Goal: Task Accomplishment & Management: Use online tool/utility

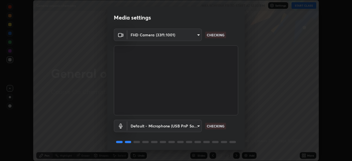
scroll to position [19, 0]
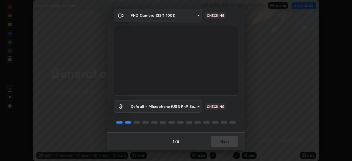
click at [218, 145] on div "1 / 5 Next" at bounding box center [175, 141] width 137 height 18
click at [217, 141] on div "1 / 5 Next" at bounding box center [175, 141] width 137 height 18
click at [215, 142] on div "1 / 5 Next" at bounding box center [175, 141] width 137 height 18
click at [216, 144] on div "1 / 5 Next" at bounding box center [175, 141] width 137 height 18
click at [215, 143] on div "1 / 5 Next" at bounding box center [175, 141] width 137 height 18
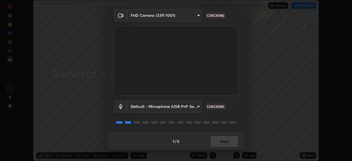
click at [214, 143] on div "1 / 5 Next" at bounding box center [175, 141] width 137 height 18
click at [218, 145] on div "1 / 5 Next" at bounding box center [175, 141] width 137 height 18
click at [219, 144] on div "1 / 5 Next" at bounding box center [175, 141] width 137 height 18
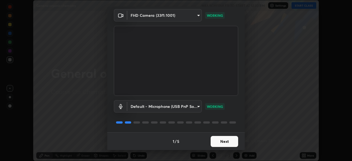
click at [213, 143] on button "Next" at bounding box center [223, 141] width 27 height 11
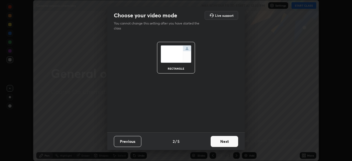
scroll to position [0, 0]
click at [215, 143] on button "Next" at bounding box center [223, 141] width 27 height 11
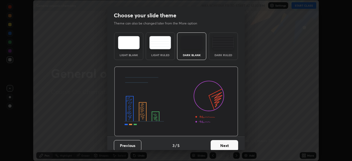
scroll to position [4, 0]
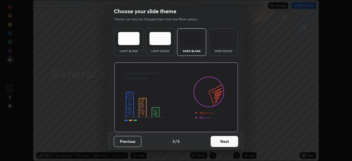
click at [218, 143] on button "Next" at bounding box center [223, 141] width 27 height 11
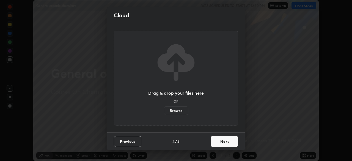
click at [219, 142] on button "Next" at bounding box center [223, 141] width 27 height 11
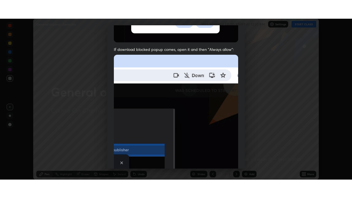
scroll to position [132, 0]
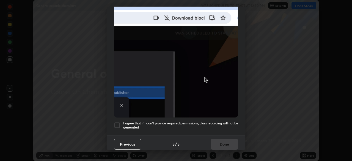
click at [199, 124] on h5 "I agree that if I don't provide required permissions, class recording will not …" at bounding box center [180, 125] width 115 height 9
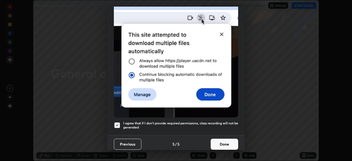
click at [218, 140] on button "Done" at bounding box center [223, 143] width 27 height 11
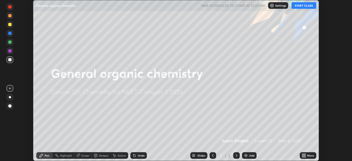
click at [305, 156] on icon at bounding box center [304, 155] width 1 height 1
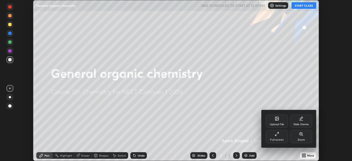
click at [280, 139] on div "Full screen" at bounding box center [277, 139] width 14 height 3
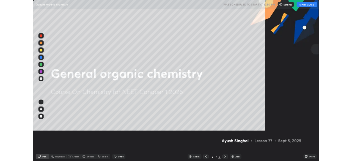
scroll to position [198, 352]
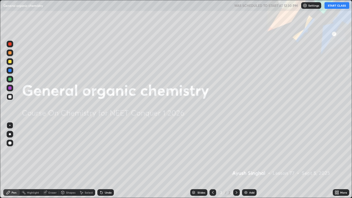
click at [249, 160] on div "Add" at bounding box center [249, 192] width 15 height 7
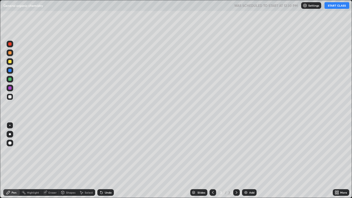
click at [333, 9] on button "START CLASS" at bounding box center [336, 5] width 25 height 7
click at [10, 62] on div at bounding box center [9, 61] width 3 height 3
click at [108, 160] on div "Undo" at bounding box center [108, 192] width 7 height 3
click at [106, 160] on div "Undo" at bounding box center [108, 192] width 7 height 3
click at [12, 99] on div at bounding box center [10, 96] width 7 height 7
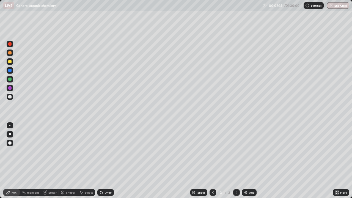
click at [106, 160] on div "Undo" at bounding box center [108, 192] width 7 height 3
click at [27, 160] on div "Highlight" at bounding box center [30, 192] width 21 height 7
click at [8, 160] on icon at bounding box center [8, 174] width 1 height 1
click at [14, 160] on div "Pen" at bounding box center [11, 192] width 16 height 7
click at [242, 160] on div "Add" at bounding box center [249, 192] width 15 height 7
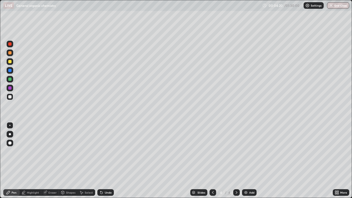
click at [49, 160] on div "Eraser" at bounding box center [52, 192] width 8 height 3
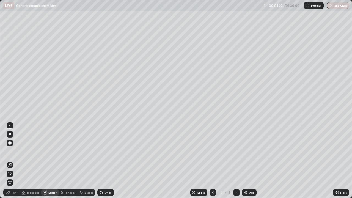
click at [16, 160] on div "Pen" at bounding box center [11, 192] width 16 height 7
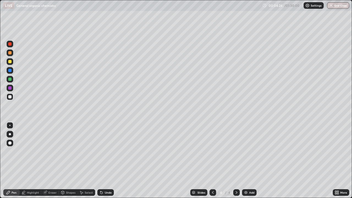
click at [165, 160] on div "Slides 4 / 4 Add" at bounding box center [223, 192] width 219 height 11
click at [163, 160] on div "Slides 4 / 4 Add" at bounding box center [223, 192] width 219 height 11
click at [157, 160] on div "Slides 4 / 4 Add" at bounding box center [223, 192] width 219 height 11
click at [109, 160] on div "Undo" at bounding box center [105, 192] width 16 height 7
click at [107, 160] on div "Undo" at bounding box center [108, 192] width 7 height 3
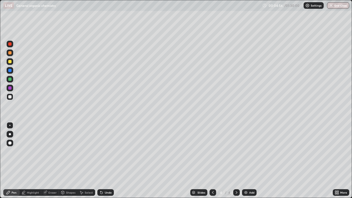
click at [108, 160] on div "Undo" at bounding box center [108, 192] width 7 height 3
click at [110, 160] on div "Undo" at bounding box center [105, 192] width 16 height 7
click at [110, 160] on div "Undo" at bounding box center [108, 192] width 7 height 3
click at [111, 160] on div "Undo" at bounding box center [105, 192] width 16 height 7
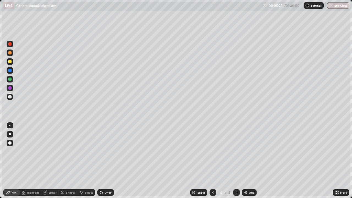
click at [111, 160] on div "Undo" at bounding box center [105, 192] width 16 height 7
click at [108, 160] on div "Undo" at bounding box center [108, 192] width 7 height 3
click at [105, 160] on div "Undo" at bounding box center [105, 192] width 16 height 7
click at [107, 160] on div "Undo" at bounding box center [108, 192] width 7 height 3
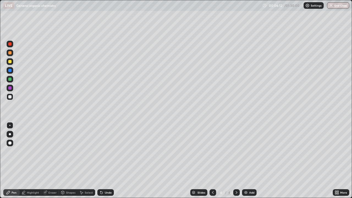
click at [104, 160] on div "Undo" at bounding box center [105, 192] width 16 height 7
click at [105, 160] on div "Undo" at bounding box center [105, 192] width 16 height 7
click at [103, 160] on div "Undo" at bounding box center [105, 192] width 16 height 7
click at [247, 160] on div "Add" at bounding box center [249, 192] width 15 height 7
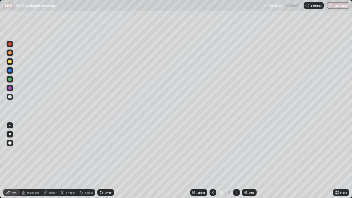
click at [211, 160] on icon at bounding box center [212, 192] width 4 height 4
click at [9, 62] on div at bounding box center [9, 61] width 3 height 3
click at [10, 62] on div at bounding box center [9, 61] width 3 height 3
click at [104, 160] on div "Undo" at bounding box center [105, 192] width 16 height 7
click at [101, 160] on icon at bounding box center [101, 192] width 2 height 2
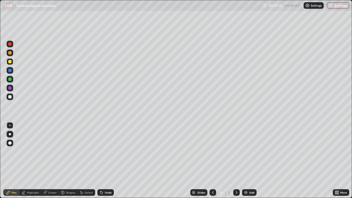
click at [10, 70] on div at bounding box center [9, 70] width 3 height 3
click at [11, 62] on div at bounding box center [9, 61] width 3 height 3
click at [12, 80] on div at bounding box center [10, 79] width 7 height 7
click at [51, 160] on div "Eraser" at bounding box center [52, 192] width 8 height 3
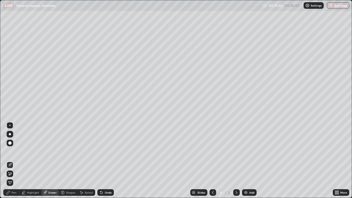
click at [14, 160] on div "Pen" at bounding box center [11, 192] width 16 height 7
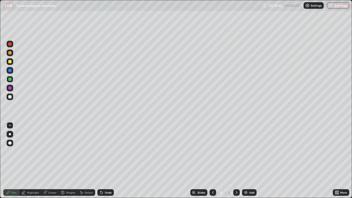
click at [11, 71] on div at bounding box center [9, 70] width 3 height 3
click at [10, 81] on div at bounding box center [10, 79] width 7 height 7
click at [11, 63] on div at bounding box center [9, 61] width 3 height 3
click at [10, 63] on div at bounding box center [10, 61] width 7 height 7
click at [111, 160] on div "Undo" at bounding box center [104, 192] width 19 height 11
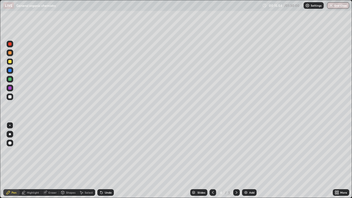
click at [12, 80] on div at bounding box center [10, 79] width 7 height 7
click at [10, 62] on div at bounding box center [9, 61] width 3 height 3
click at [51, 160] on div "Eraser" at bounding box center [50, 192] width 18 height 7
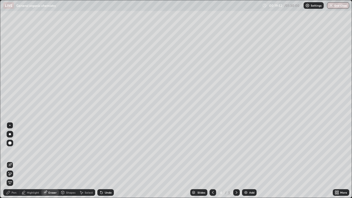
click at [15, 160] on div "Pen" at bounding box center [11, 192] width 16 height 7
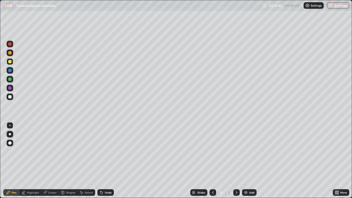
click at [336, 160] on div "More" at bounding box center [340, 192] width 16 height 11
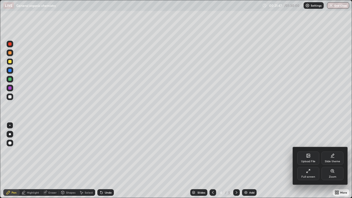
click at [132, 160] on div at bounding box center [176, 99] width 352 height 198
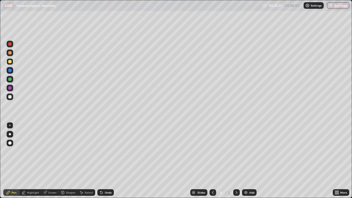
click at [235, 160] on icon at bounding box center [236, 192] width 4 height 4
click at [10, 96] on div at bounding box center [9, 96] width 3 height 3
click at [104, 160] on div "Undo" at bounding box center [105, 192] width 16 height 7
click at [105, 160] on div "Undo" at bounding box center [108, 192] width 7 height 3
click at [106, 160] on div "Undo" at bounding box center [105, 192] width 16 height 7
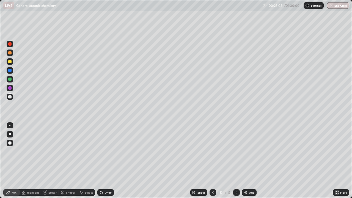
click at [108, 160] on div "Undo" at bounding box center [108, 192] width 7 height 3
click at [106, 160] on div "Undo" at bounding box center [108, 192] width 7 height 3
click at [10, 80] on div at bounding box center [9, 78] width 3 height 3
click at [106, 160] on div "Undo" at bounding box center [105, 192] width 16 height 7
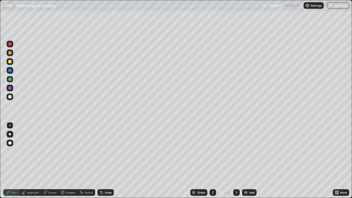
click at [105, 160] on div "Undo" at bounding box center [105, 192] width 16 height 7
click at [9, 72] on div at bounding box center [9, 70] width 3 height 3
click at [47, 160] on icon at bounding box center [45, 192] width 4 height 4
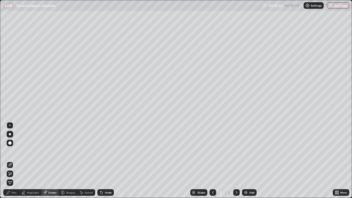
click at [15, 160] on div "Pen" at bounding box center [14, 192] width 5 height 3
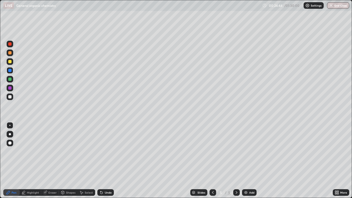
click at [48, 160] on div "Eraser" at bounding box center [52, 192] width 8 height 3
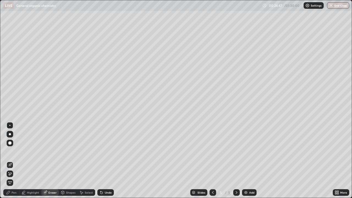
click at [12, 160] on div "Pen" at bounding box center [14, 192] width 5 height 3
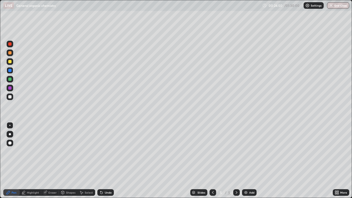
click at [10, 79] on div at bounding box center [9, 78] width 3 height 3
click at [10, 96] on div at bounding box center [9, 96] width 3 height 3
click at [10, 63] on div at bounding box center [9, 61] width 3 height 3
click at [11, 100] on div at bounding box center [10, 96] width 7 height 7
click at [10, 98] on div at bounding box center [9, 96] width 3 height 3
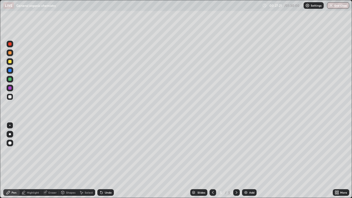
click at [108, 160] on div "Undo" at bounding box center [105, 192] width 16 height 7
click at [107, 160] on div "Undo" at bounding box center [108, 192] width 7 height 3
click at [109, 160] on div "Undo" at bounding box center [105, 192] width 16 height 7
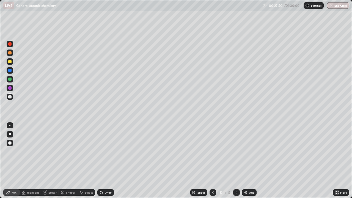
click at [109, 160] on div "Undo" at bounding box center [105, 192] width 16 height 7
click at [105, 160] on div "Undo" at bounding box center [105, 192] width 16 height 7
click at [107, 160] on div "Undo" at bounding box center [105, 192] width 16 height 7
click at [104, 160] on div "Undo" at bounding box center [105, 192] width 16 height 7
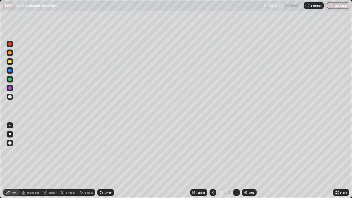
click at [246, 160] on img at bounding box center [245, 192] width 4 height 4
click at [247, 160] on img at bounding box center [245, 192] width 4 height 4
click at [214, 160] on div at bounding box center [212, 192] width 7 height 7
click at [213, 160] on icon at bounding box center [212, 192] width 4 height 4
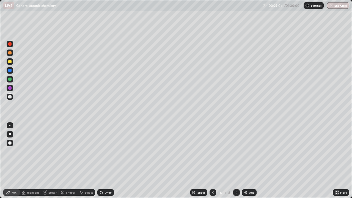
click at [213, 160] on icon at bounding box center [212, 192] width 4 height 4
click at [107, 160] on div "Undo" at bounding box center [105, 192] width 16 height 7
click at [108, 160] on div "Undo" at bounding box center [108, 192] width 7 height 3
click at [109, 160] on div "Undo" at bounding box center [108, 192] width 7 height 3
click at [110, 160] on div "Undo" at bounding box center [108, 192] width 7 height 3
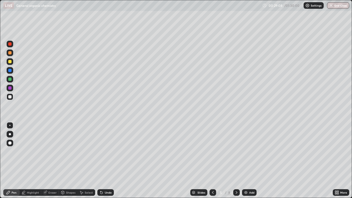
click at [110, 160] on div "Undo" at bounding box center [108, 192] width 7 height 3
click at [109, 160] on div "Undo" at bounding box center [108, 192] width 7 height 3
click at [110, 160] on div "Undo" at bounding box center [108, 192] width 7 height 3
click at [112, 160] on div "Undo" at bounding box center [105, 192] width 16 height 7
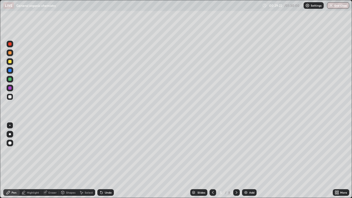
click at [8, 80] on div at bounding box center [9, 78] width 3 height 3
click at [11, 95] on div at bounding box center [9, 96] width 3 height 3
click at [247, 160] on div "Add" at bounding box center [249, 192] width 15 height 7
click at [100, 160] on icon at bounding box center [100, 191] width 1 height 1
click at [98, 160] on div "Undo" at bounding box center [105, 192] width 16 height 7
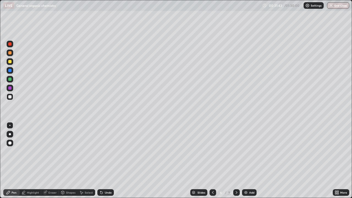
click at [211, 160] on icon at bounding box center [212, 192] width 4 height 4
click at [238, 160] on div at bounding box center [236, 192] width 7 height 11
click at [10, 64] on div at bounding box center [10, 61] width 7 height 7
click at [236, 160] on icon at bounding box center [236, 192] width 4 height 4
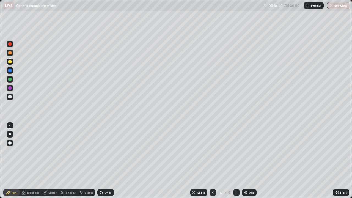
click at [113, 160] on div "Undo" at bounding box center [105, 192] width 16 height 7
click at [212, 160] on icon at bounding box center [212, 192] width 4 height 4
click at [235, 160] on icon at bounding box center [236, 192] width 2 height 3
click at [0, 160] on div "Setting up your live class" at bounding box center [176, 99] width 352 height 198
click at [248, 160] on div "Add" at bounding box center [249, 192] width 15 height 7
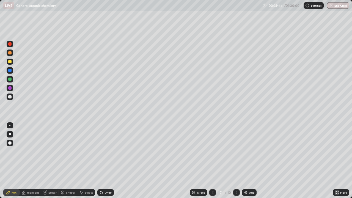
click at [106, 160] on div "Undo" at bounding box center [108, 192] width 7 height 3
click at [109, 160] on div "Undo" at bounding box center [108, 192] width 7 height 3
click at [212, 160] on icon at bounding box center [212, 192] width 4 height 4
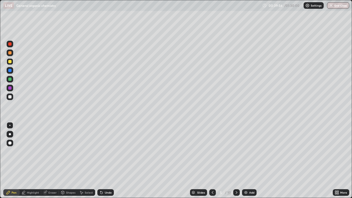
click at [236, 160] on icon at bounding box center [236, 192] width 4 height 4
click at [235, 160] on icon at bounding box center [236, 192] width 4 height 4
click at [10, 62] on div at bounding box center [9, 61] width 3 height 3
click at [98, 160] on div "Undo" at bounding box center [105, 192] width 16 height 7
click at [99, 160] on icon at bounding box center [101, 192] width 4 height 4
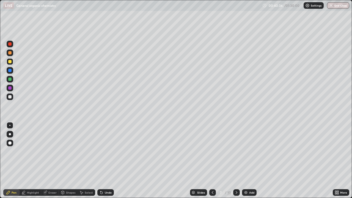
click at [10, 54] on div at bounding box center [9, 52] width 3 height 3
click at [10, 55] on div at bounding box center [10, 52] width 7 height 7
click at [10, 81] on div at bounding box center [10, 79] width 7 height 7
click at [54, 160] on div "Eraser" at bounding box center [52, 192] width 8 height 3
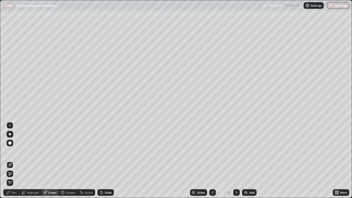
click at [17, 160] on div "Pen" at bounding box center [11, 192] width 16 height 7
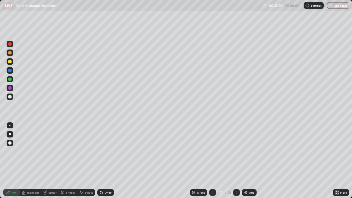
click at [105, 160] on div "Undo" at bounding box center [108, 192] width 7 height 3
click at [237, 160] on icon at bounding box center [236, 192] width 4 height 4
click at [213, 160] on icon at bounding box center [212, 192] width 4 height 4
click at [249, 160] on div "Add" at bounding box center [251, 192] width 5 height 3
click at [10, 97] on div at bounding box center [9, 96] width 3 height 3
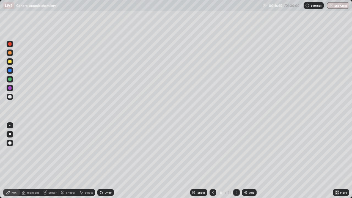
click at [53, 160] on div "Eraser" at bounding box center [52, 192] width 8 height 3
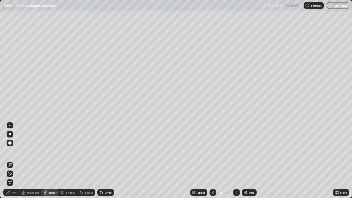
click at [9, 160] on div "Pen" at bounding box center [11, 192] width 16 height 7
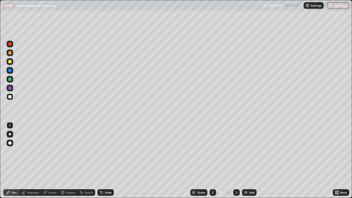
click at [10, 62] on div at bounding box center [9, 61] width 3 height 3
click at [107, 160] on div "Undo" at bounding box center [108, 192] width 7 height 3
click at [111, 160] on div "Undo" at bounding box center [105, 192] width 16 height 7
click at [112, 160] on div "Undo" at bounding box center [105, 192] width 16 height 7
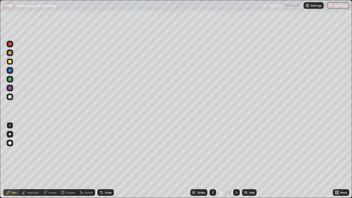
click at [112, 160] on div "Undo" at bounding box center [105, 192] width 16 height 7
click at [111, 160] on div "Undo" at bounding box center [105, 192] width 16 height 7
click at [110, 160] on div "Undo" at bounding box center [108, 192] width 7 height 3
click at [55, 160] on div "Eraser" at bounding box center [52, 192] width 8 height 3
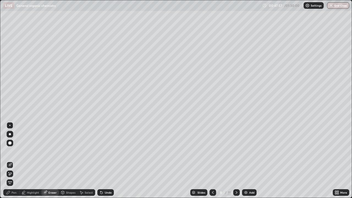
click at [14, 160] on div "Pen" at bounding box center [14, 192] width 5 height 3
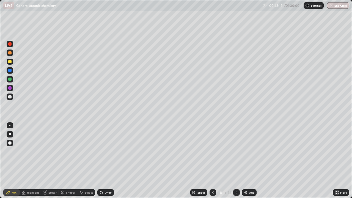
click at [11, 98] on div at bounding box center [9, 96] width 3 height 3
click at [8, 79] on div at bounding box center [9, 78] width 3 height 3
click at [45, 160] on icon at bounding box center [45, 192] width 4 height 4
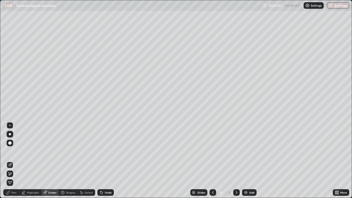
click at [32, 160] on div "Highlight" at bounding box center [33, 192] width 12 height 3
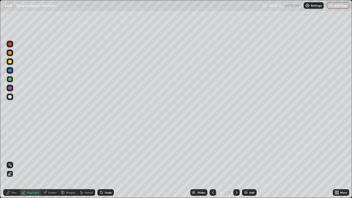
click at [10, 71] on div at bounding box center [9, 70] width 3 height 3
click at [13, 160] on div "Pen" at bounding box center [11, 192] width 16 height 7
click at [37, 160] on div "Highlight" at bounding box center [33, 192] width 12 height 3
click at [12, 160] on div "Pen" at bounding box center [14, 192] width 5 height 3
click at [10, 97] on div at bounding box center [9, 96] width 3 height 3
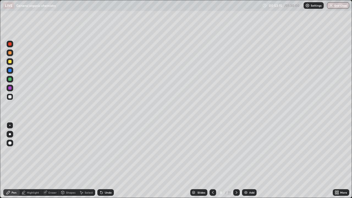
click at [235, 160] on icon at bounding box center [236, 192] width 4 height 4
click at [209, 160] on div at bounding box center [212, 192] width 7 height 7
click at [234, 160] on div at bounding box center [236, 192] width 7 height 7
click at [102, 160] on icon at bounding box center [101, 192] width 4 height 4
click at [103, 160] on div "Undo" at bounding box center [105, 192] width 16 height 7
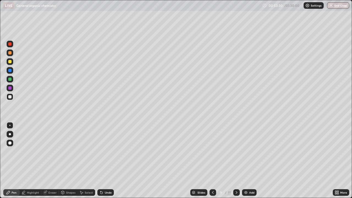
click at [103, 160] on div "Undo" at bounding box center [105, 192] width 16 height 7
click at [112, 160] on div "Undo" at bounding box center [105, 192] width 16 height 7
click at [107, 160] on div "Undo" at bounding box center [108, 192] width 7 height 3
click at [10, 63] on div at bounding box center [9, 61] width 3 height 3
click at [108, 160] on div "Undo" at bounding box center [105, 192] width 16 height 7
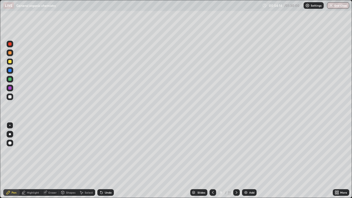
click at [108, 160] on div "Undo" at bounding box center [108, 192] width 7 height 3
click at [12, 97] on div at bounding box center [10, 96] width 7 height 7
click at [106, 160] on div "Undo" at bounding box center [105, 192] width 16 height 7
click at [108, 160] on div "Undo" at bounding box center [105, 192] width 16 height 7
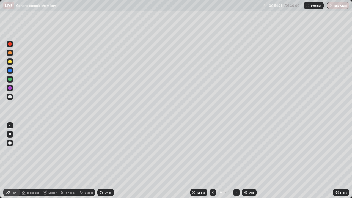
click at [111, 160] on div "Undo" at bounding box center [105, 192] width 16 height 7
click at [105, 160] on div "Undo" at bounding box center [108, 192] width 7 height 3
click at [103, 160] on div "Undo" at bounding box center [105, 192] width 16 height 7
click at [10, 97] on div at bounding box center [9, 96] width 3 height 3
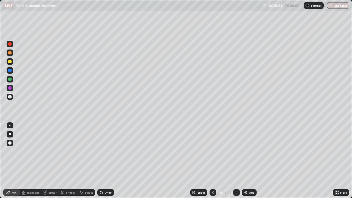
click at [10, 79] on div at bounding box center [9, 78] width 3 height 3
click at [112, 160] on div "Undo" at bounding box center [105, 192] width 16 height 7
click at [10, 87] on div at bounding box center [9, 87] width 3 height 3
click at [31, 160] on div "Highlight" at bounding box center [33, 192] width 12 height 3
click at [8, 79] on div at bounding box center [9, 78] width 3 height 3
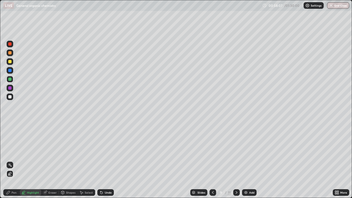
click at [102, 160] on icon at bounding box center [101, 192] width 4 height 4
click at [105, 160] on div "Undo" at bounding box center [108, 192] width 7 height 3
click at [10, 160] on div "Pen" at bounding box center [11, 192] width 16 height 7
click at [51, 160] on div "Eraser" at bounding box center [52, 192] width 8 height 3
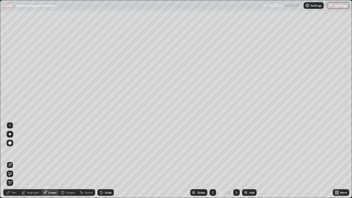
click at [33, 160] on div "Highlight" at bounding box center [33, 192] width 12 height 3
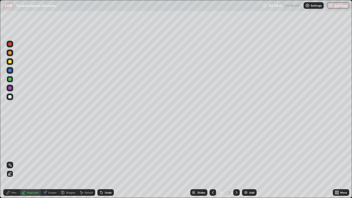
click at [107, 160] on div "Undo" at bounding box center [108, 192] width 7 height 3
click at [13, 160] on div "Pen" at bounding box center [11, 192] width 16 height 7
click at [233, 160] on div at bounding box center [236, 192] width 7 height 7
click at [10, 97] on div at bounding box center [9, 96] width 3 height 3
click at [209, 160] on div at bounding box center [212, 192] width 7 height 7
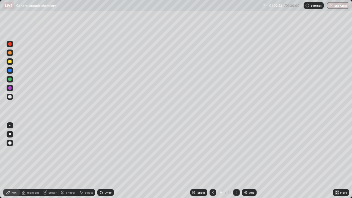
click at [235, 160] on div at bounding box center [236, 192] width 7 height 7
click at [105, 160] on div "Undo" at bounding box center [108, 192] width 7 height 3
click at [101, 160] on icon at bounding box center [101, 192] width 2 height 2
click at [9, 97] on div at bounding box center [9, 96] width 3 height 3
click at [11, 62] on div at bounding box center [9, 61] width 3 height 3
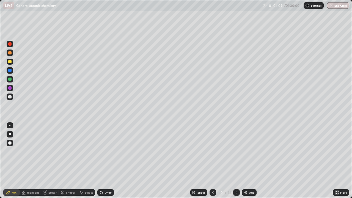
click at [30, 160] on div "Highlight" at bounding box center [33, 192] width 12 height 3
click at [100, 160] on icon at bounding box center [101, 192] width 4 height 4
click at [13, 160] on div "Pen" at bounding box center [11, 192] width 16 height 7
click at [48, 160] on div "Eraser" at bounding box center [50, 192] width 18 height 7
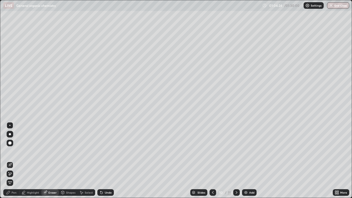
click at [101, 160] on icon at bounding box center [101, 192] width 2 height 2
click at [35, 160] on div "Highlight" at bounding box center [33, 192] width 12 height 3
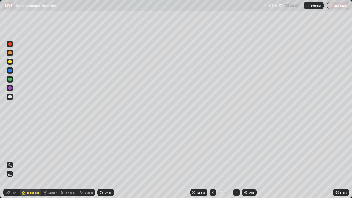
click at [11, 62] on div at bounding box center [9, 61] width 3 height 3
click at [10, 53] on div at bounding box center [9, 52] width 3 height 3
click at [105, 160] on div "Undo" at bounding box center [108, 192] width 7 height 3
click at [14, 160] on div "Pen" at bounding box center [14, 192] width 5 height 3
click at [10, 62] on div at bounding box center [9, 61] width 3 height 3
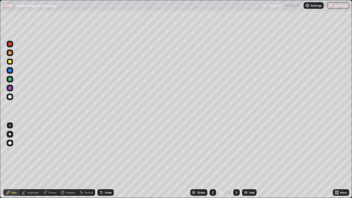
click at [212, 160] on icon at bounding box center [212, 192] width 4 height 4
click at [236, 160] on icon at bounding box center [236, 192] width 4 height 4
click at [211, 160] on icon at bounding box center [212, 192] width 4 height 4
click at [236, 160] on icon at bounding box center [236, 192] width 4 height 4
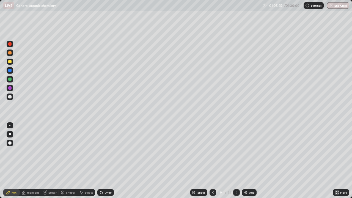
click at [236, 160] on icon at bounding box center [236, 192] width 4 height 4
click at [212, 160] on icon at bounding box center [212, 192] width 4 height 4
click at [236, 160] on icon at bounding box center [236, 192] width 4 height 4
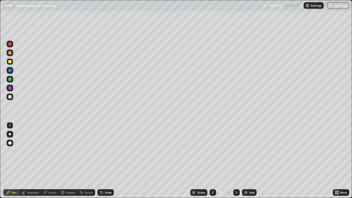
click at [337, 7] on button "End Class" at bounding box center [338, 5] width 22 height 7
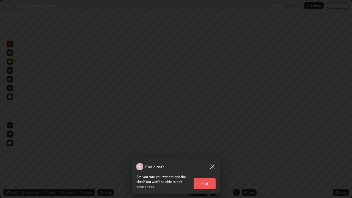
click at [317, 32] on div "End class? Are you sure you want to end the class? You won’t be able to edit on…" at bounding box center [176, 99] width 352 height 198
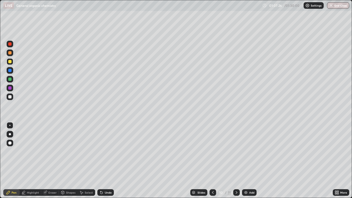
click at [211, 160] on icon at bounding box center [212, 192] width 4 height 4
click at [213, 160] on icon at bounding box center [212, 192] width 4 height 4
click at [213, 160] on icon at bounding box center [213, 192] width 2 height 3
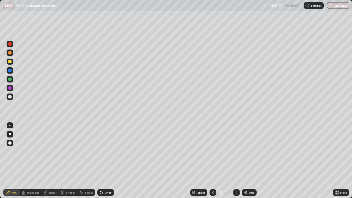
click at [213, 160] on icon at bounding box center [213, 192] width 2 height 3
click at [213, 160] on icon at bounding box center [212, 192] width 4 height 4
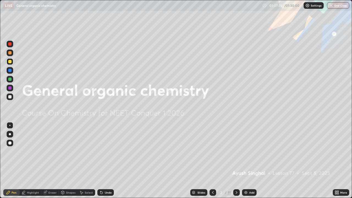
click at [235, 160] on icon at bounding box center [236, 192] width 2 height 3
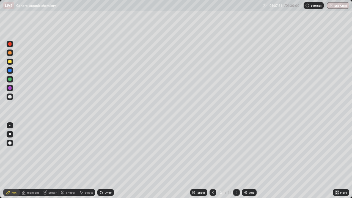
click at [235, 160] on icon at bounding box center [236, 192] width 2 height 3
click at [235, 160] on icon at bounding box center [236, 192] width 4 height 4
click at [212, 160] on icon at bounding box center [212, 192] width 4 height 4
click at [235, 160] on icon at bounding box center [236, 192] width 2 height 3
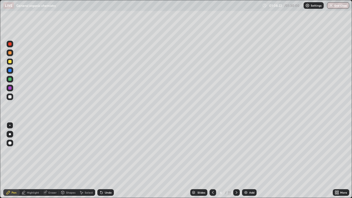
click at [235, 160] on icon at bounding box center [236, 192] width 4 height 4
click at [236, 160] on icon at bounding box center [236, 192] width 4 height 4
click at [332, 6] on img "button" at bounding box center [330, 5] width 4 height 4
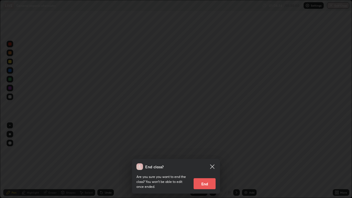
click at [209, 160] on button "End" at bounding box center [204, 183] width 22 height 11
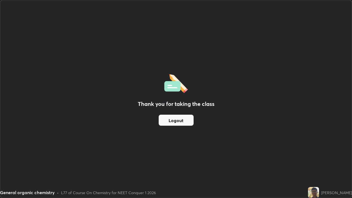
click at [183, 121] on button "Logout" at bounding box center [175, 120] width 35 height 11
click at [182, 121] on button "Logout" at bounding box center [175, 120] width 35 height 11
click at [180, 121] on button "Logout" at bounding box center [175, 120] width 35 height 11
click at [173, 121] on button "Logout" at bounding box center [175, 120] width 35 height 11
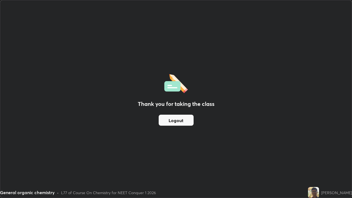
click at [173, 121] on button "Logout" at bounding box center [175, 120] width 35 height 11
click at [174, 121] on button "Logout" at bounding box center [175, 120] width 35 height 11
click at [176, 122] on button "Logout" at bounding box center [175, 120] width 35 height 11
click at [177, 119] on button "Logout" at bounding box center [175, 120] width 35 height 11
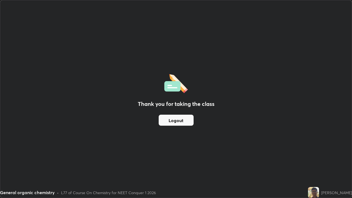
click at [168, 116] on button "Logout" at bounding box center [175, 120] width 35 height 11
click at [169, 119] on button "Logout" at bounding box center [175, 120] width 35 height 11
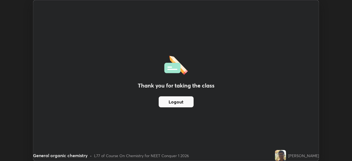
scroll to position [27302, 27111]
